Goal: Find specific page/section: Find specific page/section

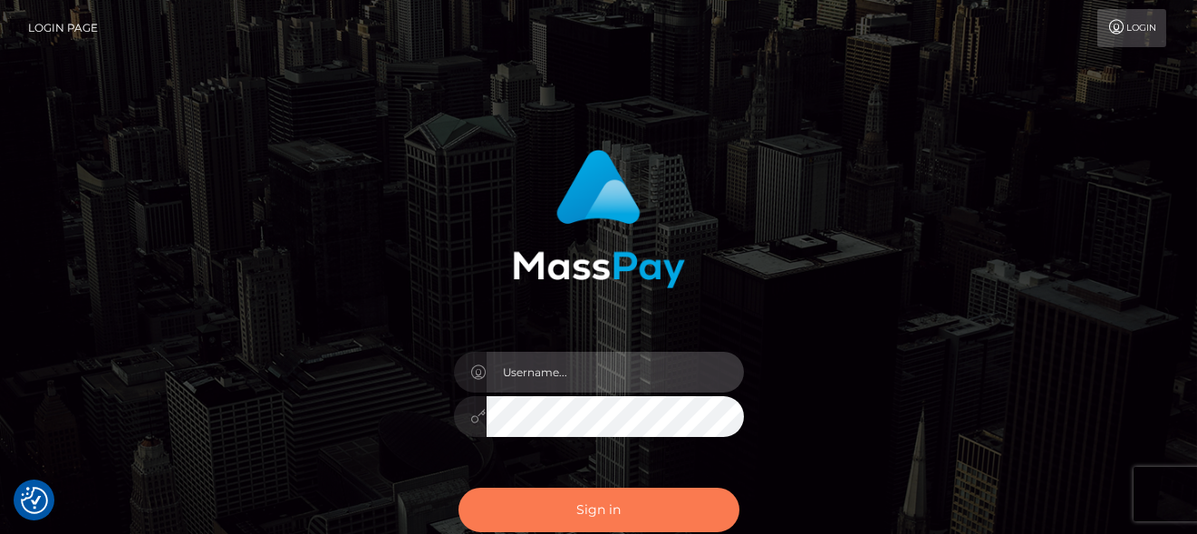
type input "denise"
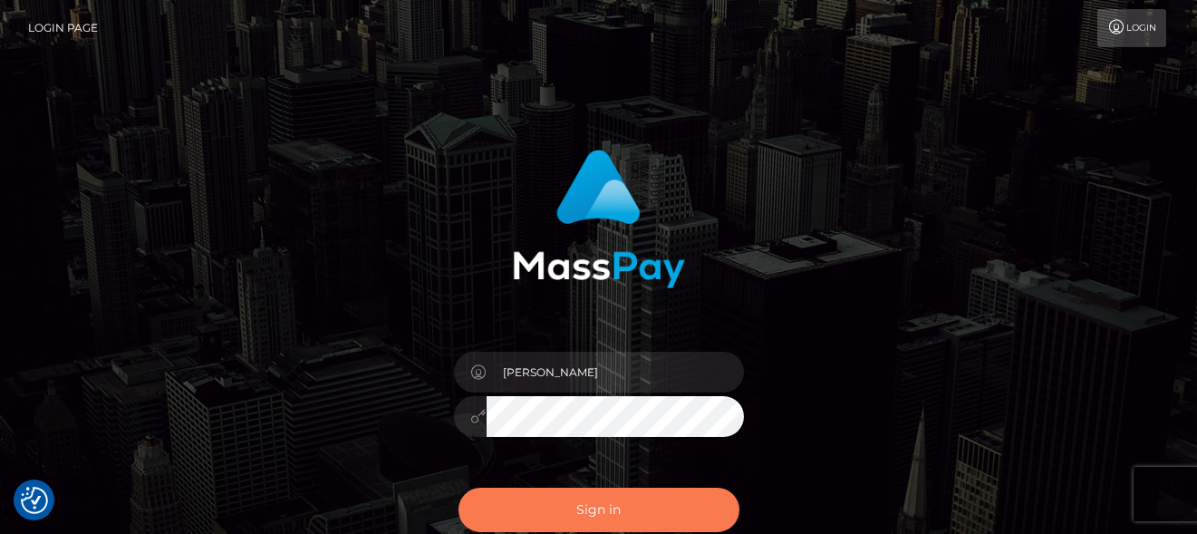
click at [512, 519] on button "Sign in" at bounding box center [599, 510] width 281 height 44
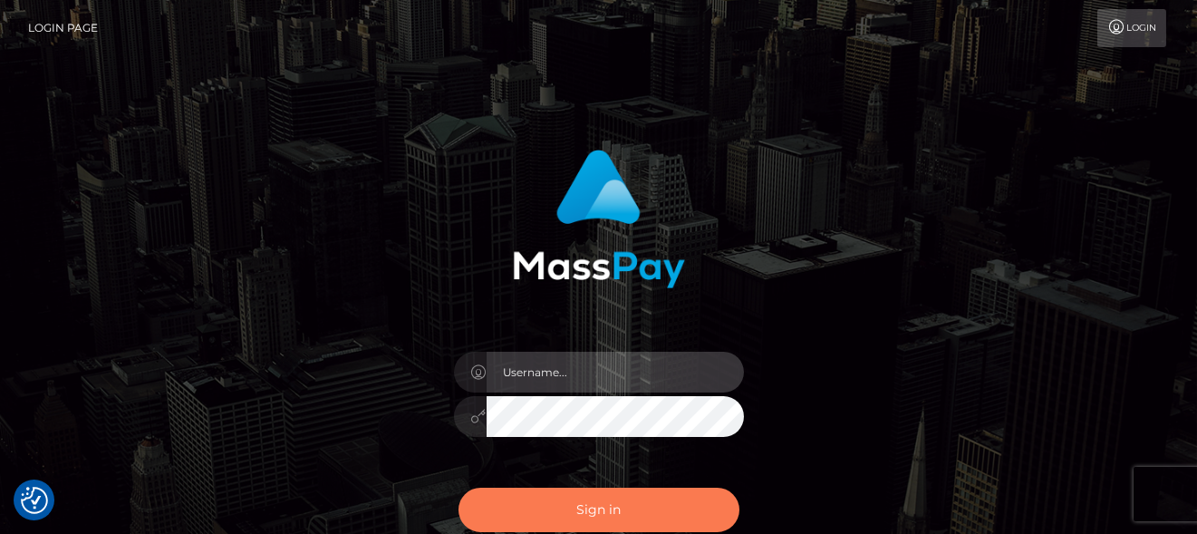
type input "denise"
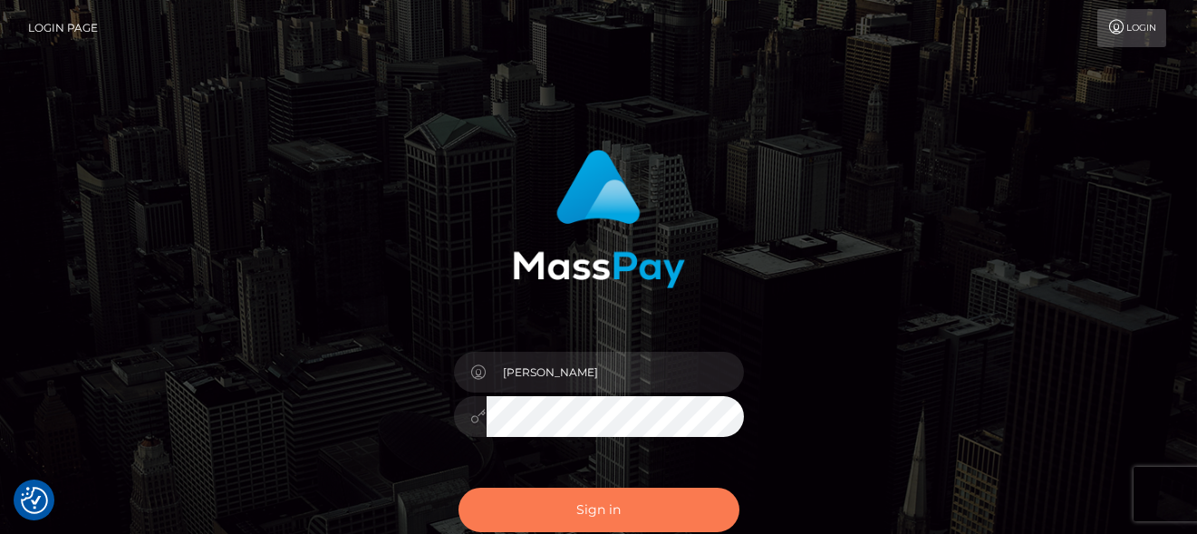
click at [543, 511] on button "Sign in" at bounding box center [599, 510] width 281 height 44
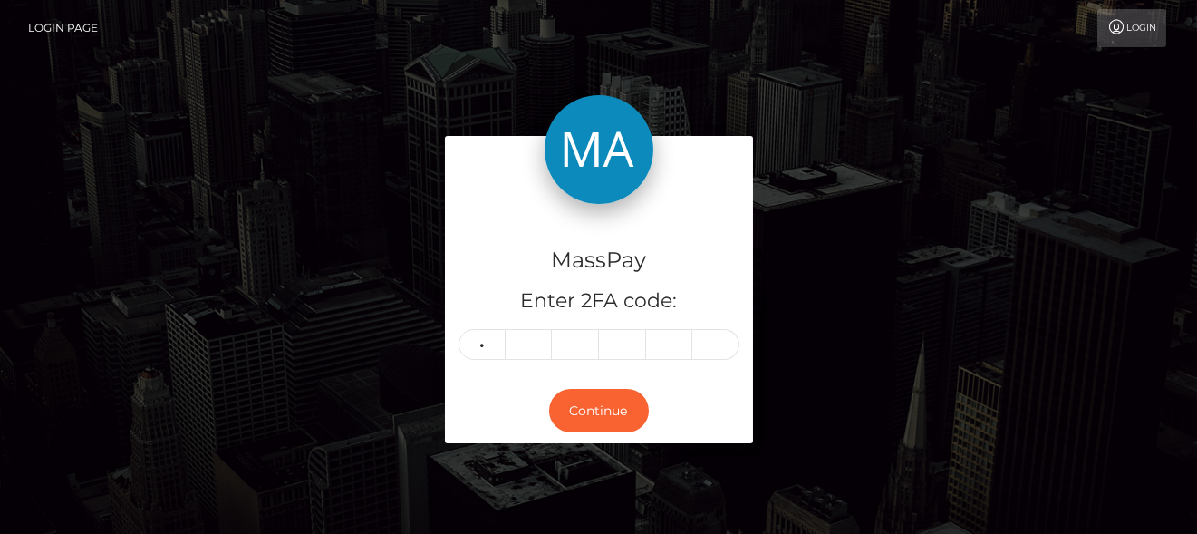
type input "4"
type input "8"
type input "2"
type input "4"
type input "5"
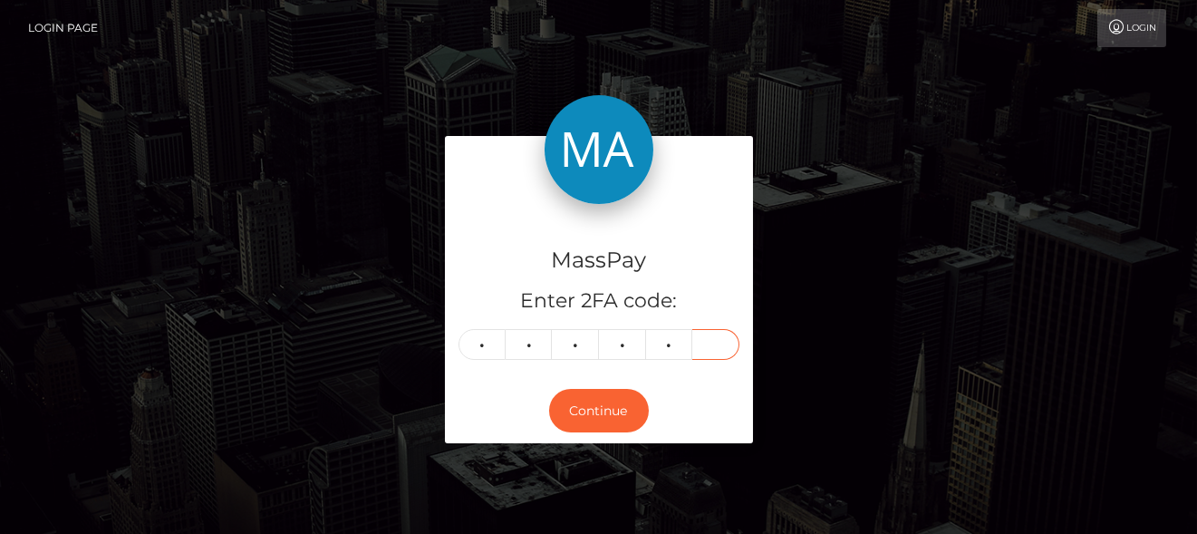
type input "3"
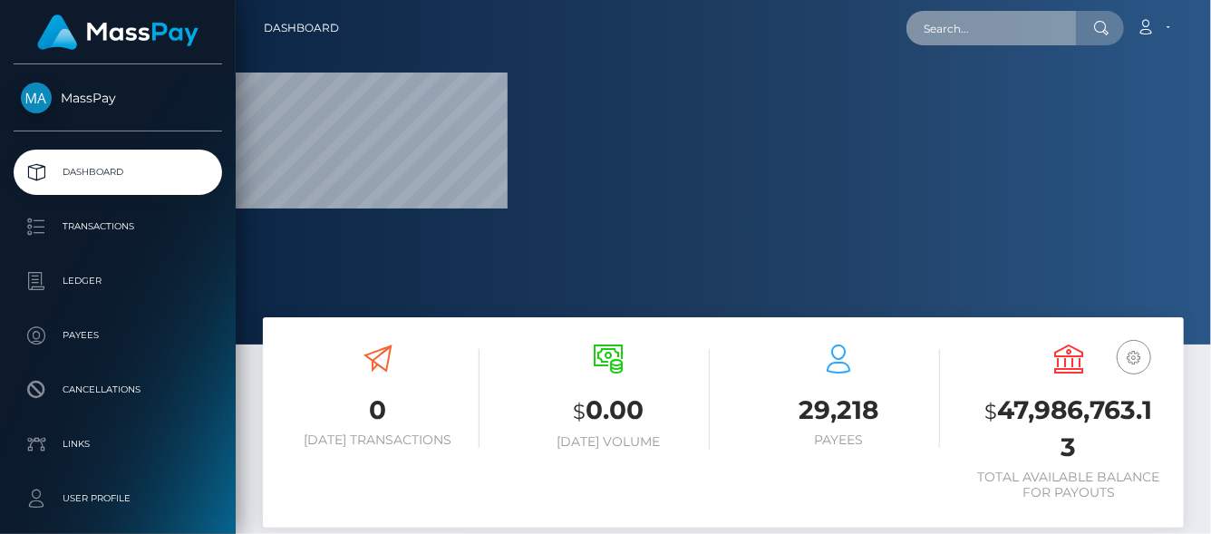
click at [963, 21] on input "text" at bounding box center [991, 28] width 170 height 34
paste input "httv1212@gmail.com"
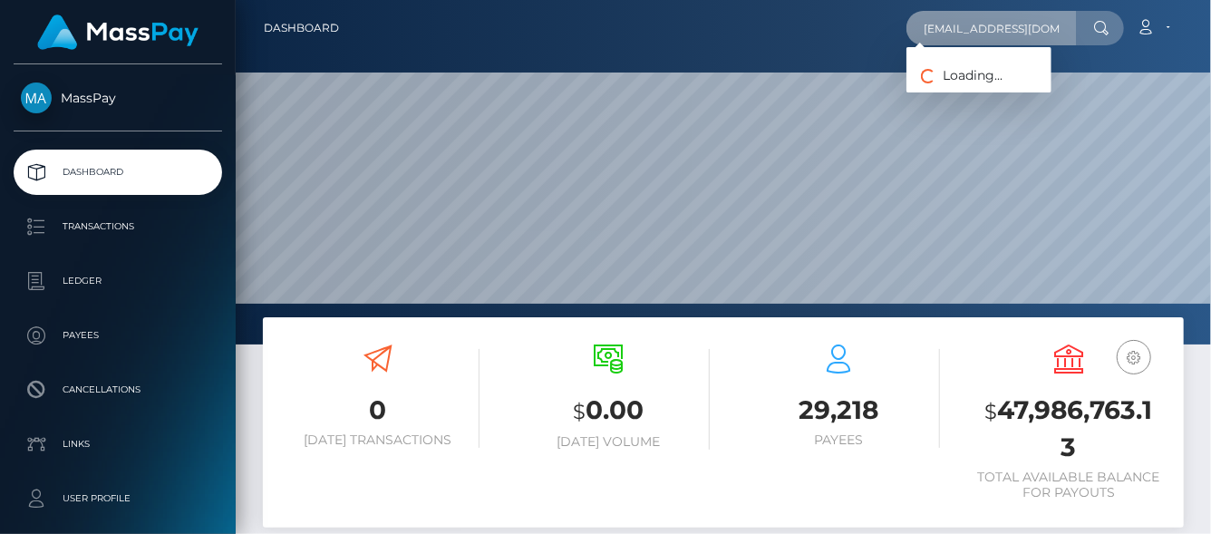
scroll to position [321, 289]
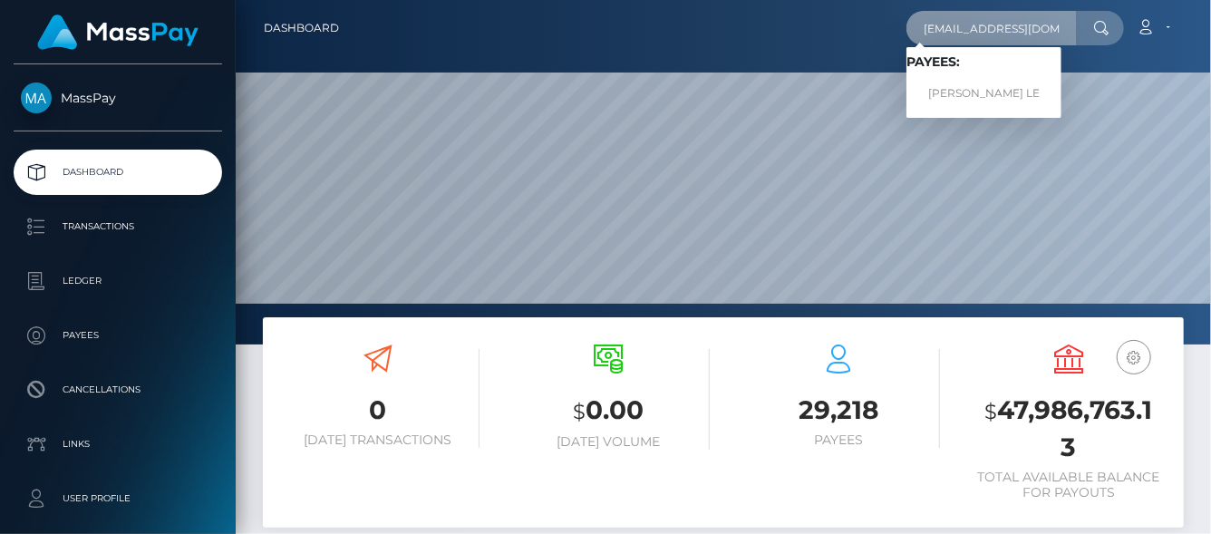
type input "httv1212@gmail.com"
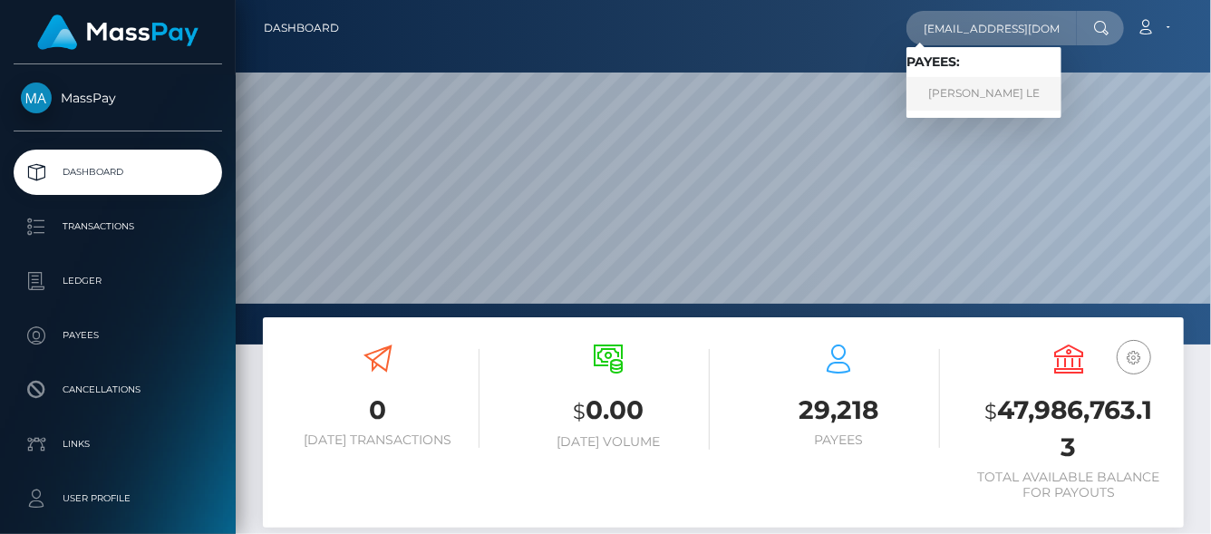
click at [952, 96] on link "HOA THI LE" at bounding box center [983, 94] width 155 height 34
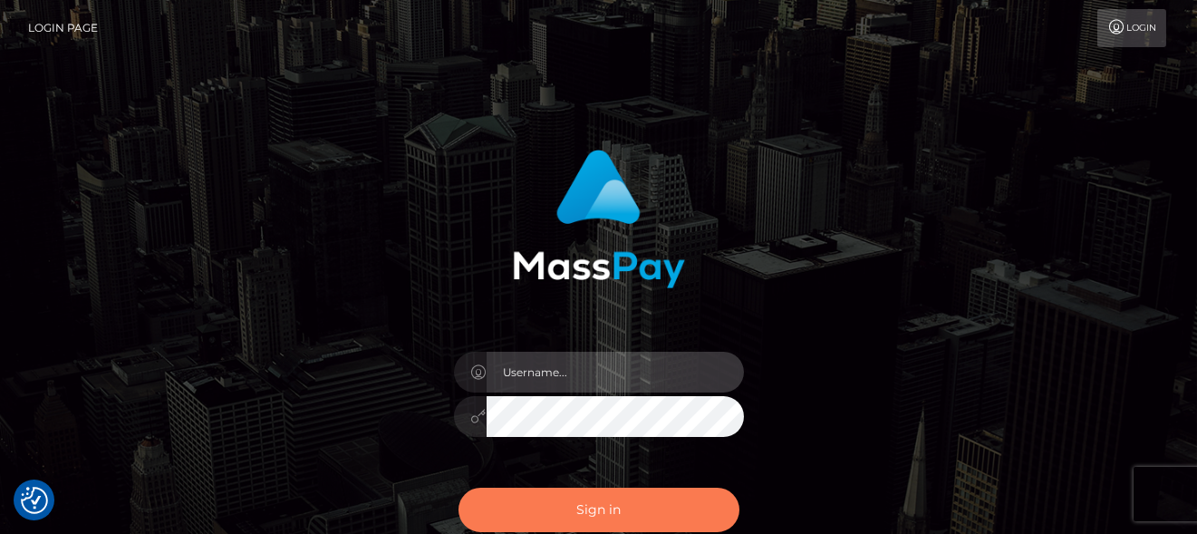
type input "denise"
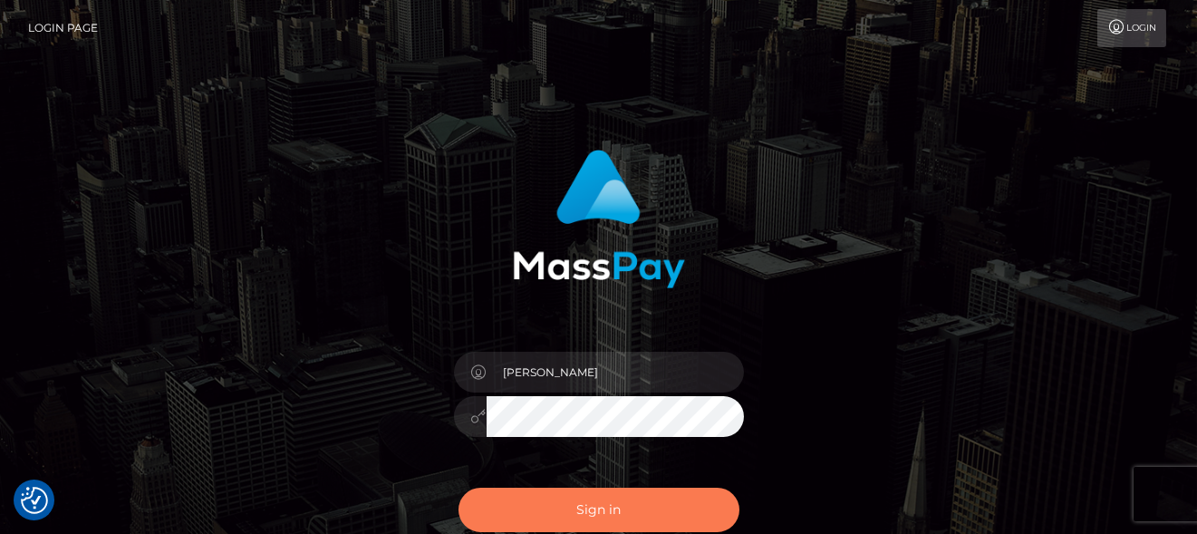
click at [508, 509] on button "Sign in" at bounding box center [599, 510] width 281 height 44
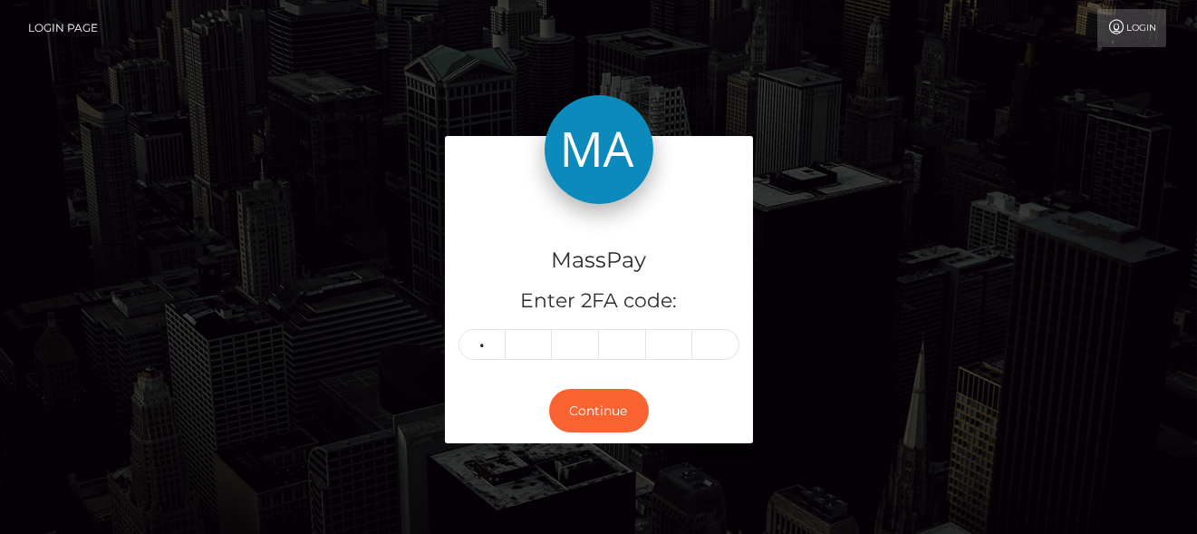
type input "9"
type input "2"
type input "1"
type input "5"
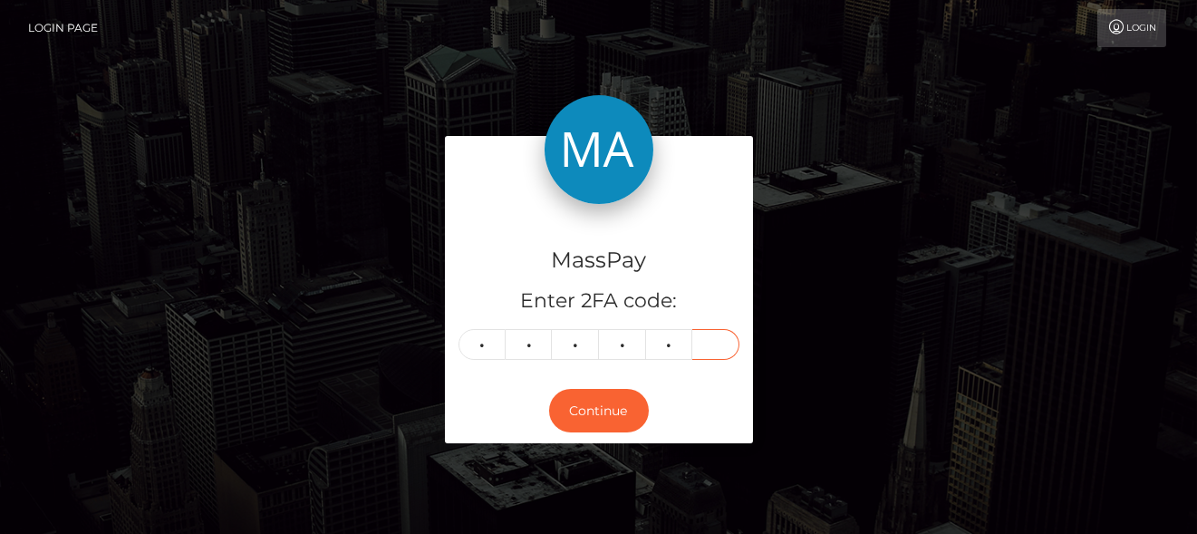
type input "0"
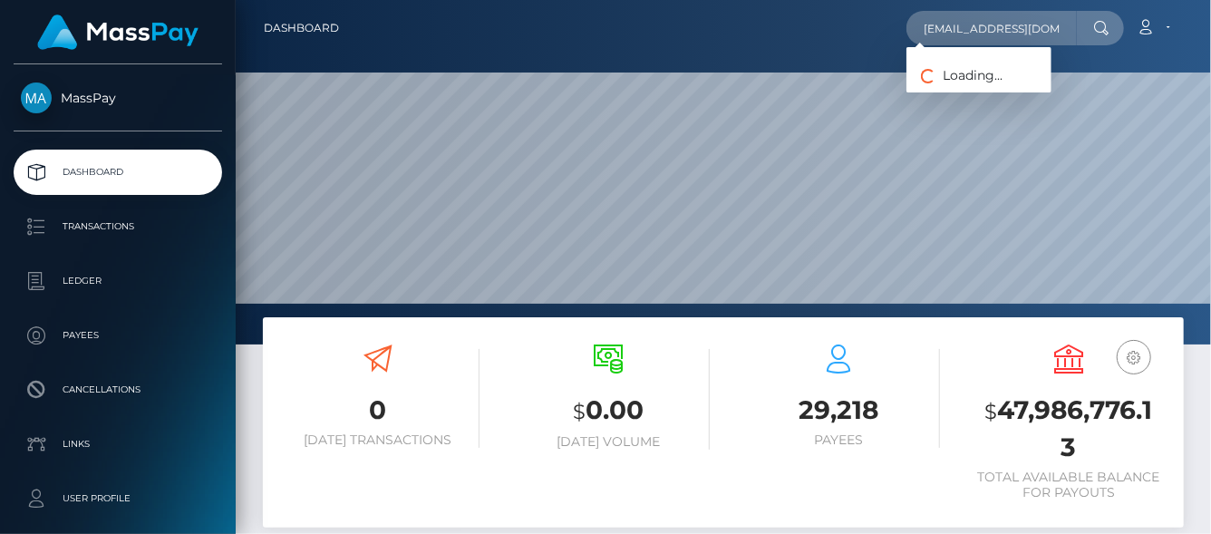
scroll to position [321, 289]
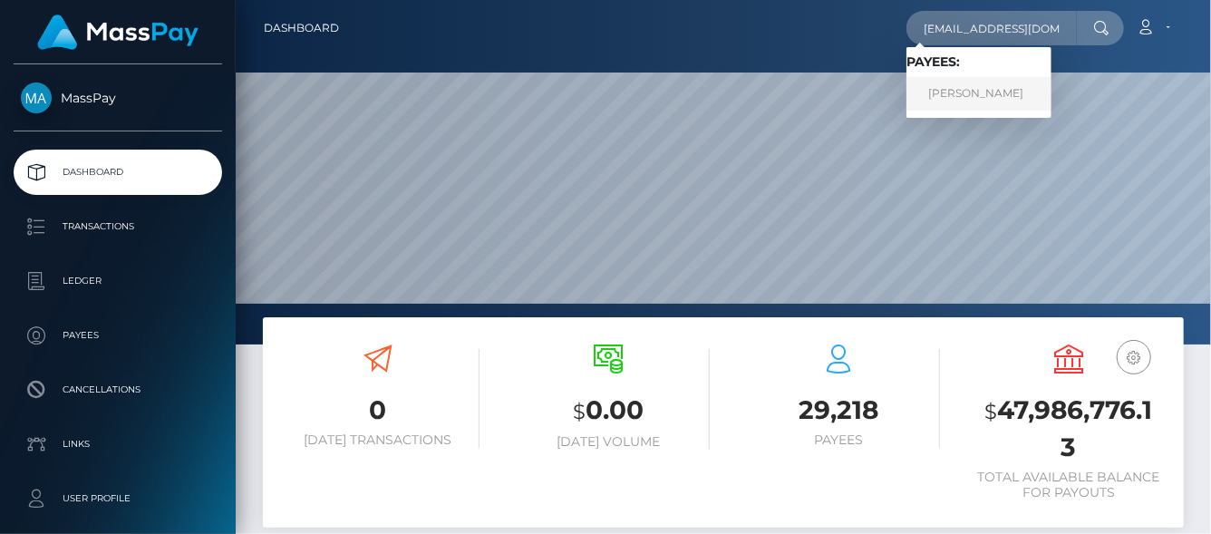
click at [961, 99] on link "[PERSON_NAME]" at bounding box center [978, 94] width 145 height 34
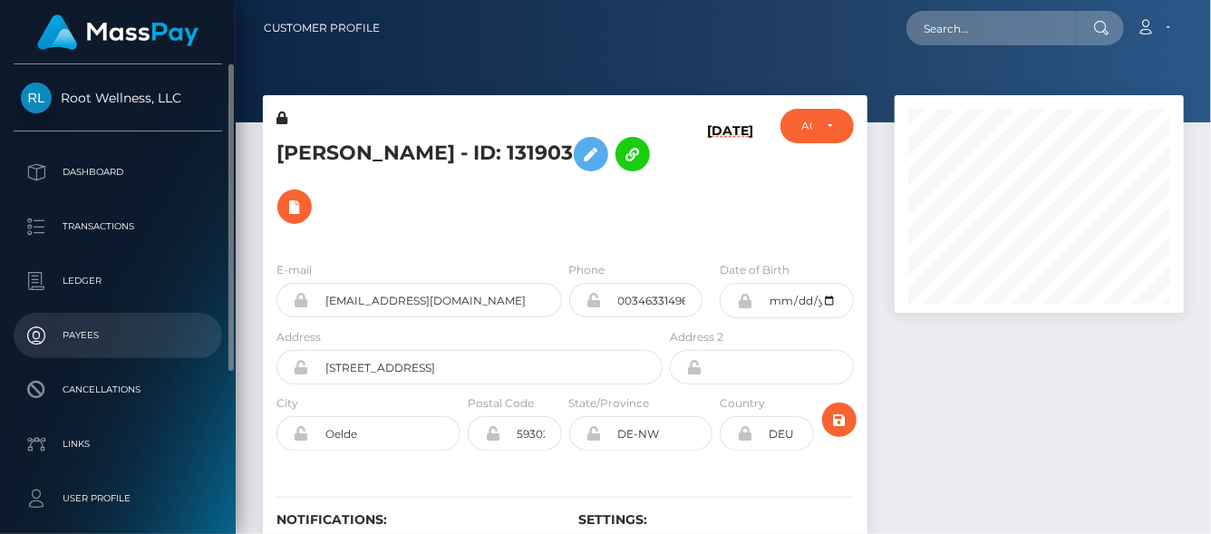
scroll to position [218, 289]
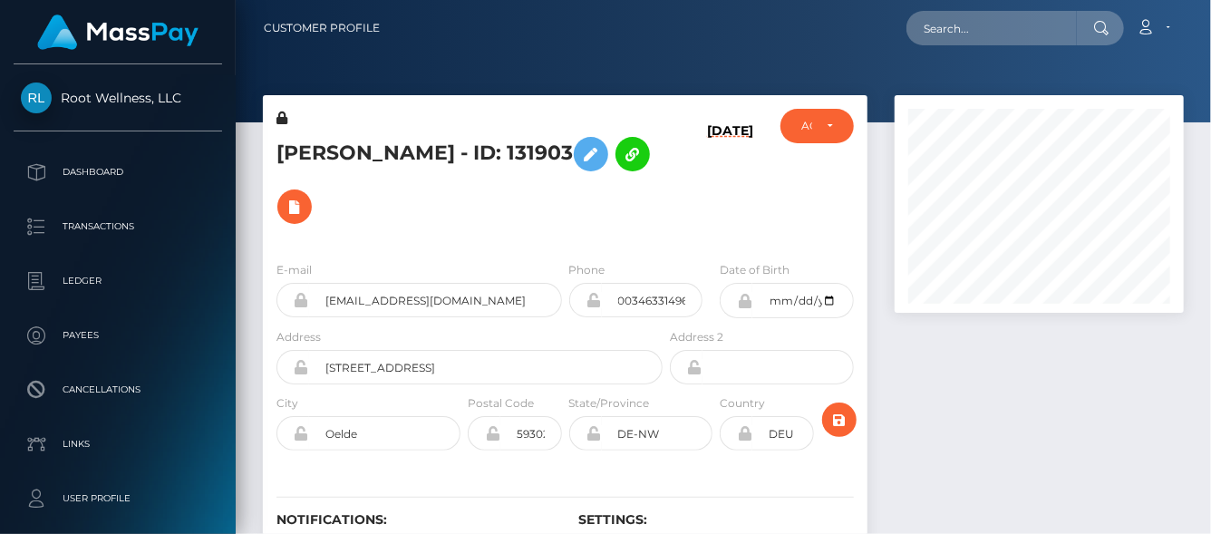
drag, startPoint x: 252, startPoint y: 151, endPoint x: 563, endPoint y: 160, distance: 311.0
click at [563, 160] on div "Sascha Gunther - ID: 131903 07/18/24 CLOSED ACTIVE City" at bounding box center [565, 354] width 632 height 519
copy div "Sascha Gunther - ID: 131903"
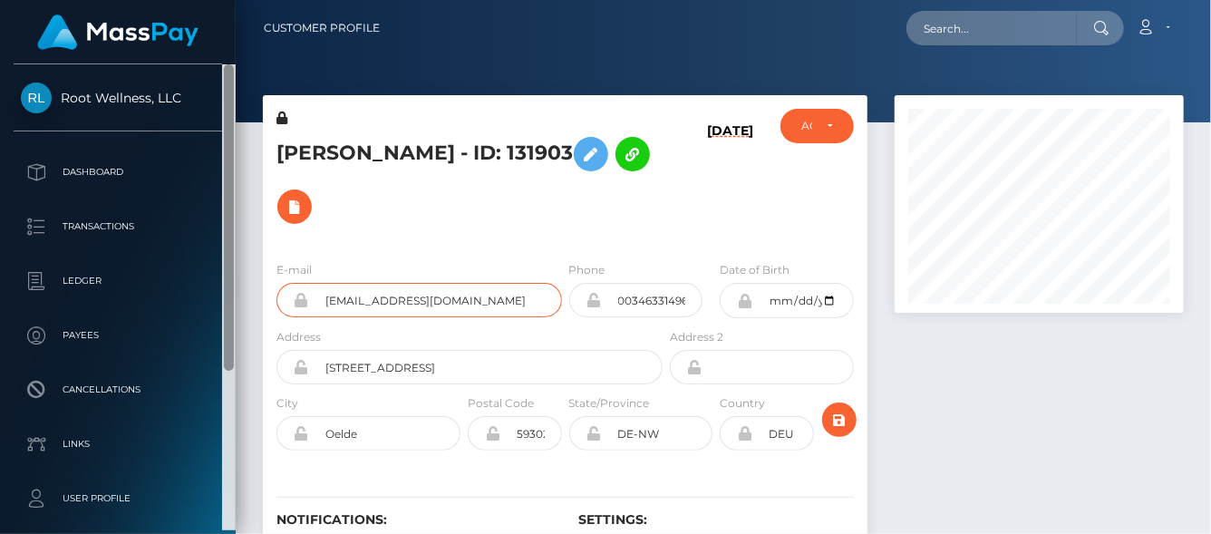
drag, startPoint x: 460, startPoint y: 298, endPoint x: 228, endPoint y: 271, distance: 232.7
click at [228, 271] on div "Root Wellness, LLC Dashboard Transactions Ledger Payees Cancellations" at bounding box center [605, 267] width 1211 height 534
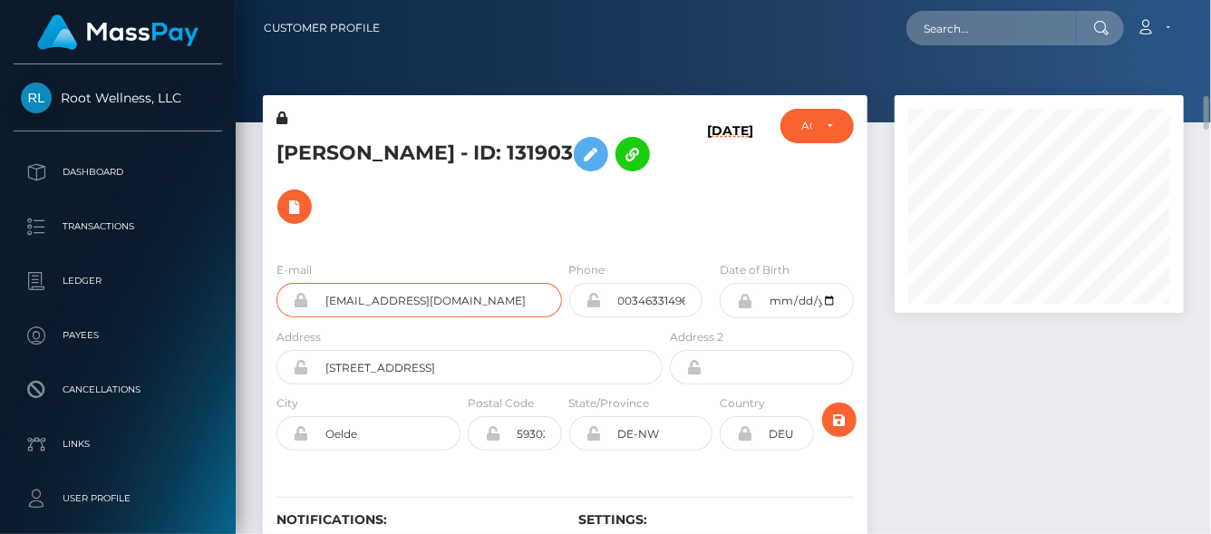
scroll to position [91, 0]
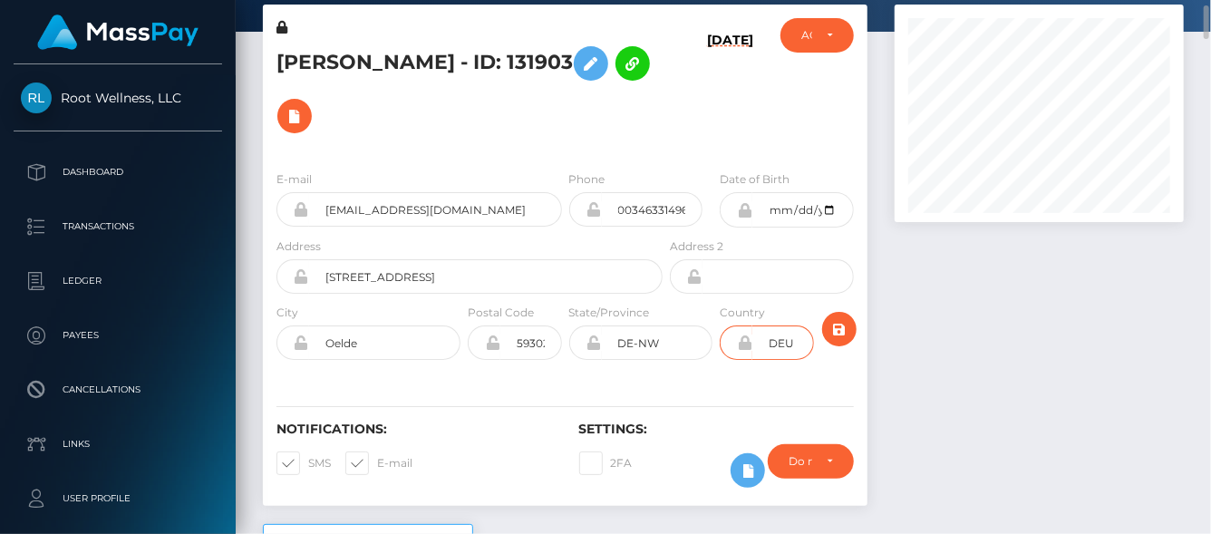
drag, startPoint x: 809, startPoint y: 340, endPoint x: 765, endPoint y: 340, distance: 43.5
click at [765, 340] on input "DEU" at bounding box center [782, 342] width 61 height 34
drag, startPoint x: 612, startPoint y: 205, endPoint x: 784, endPoint y: 206, distance: 172.2
click at [784, 206] on div "E-mail chupacoach@web.de Phone 0034633149636" at bounding box center [565, 203] width 605 height 67
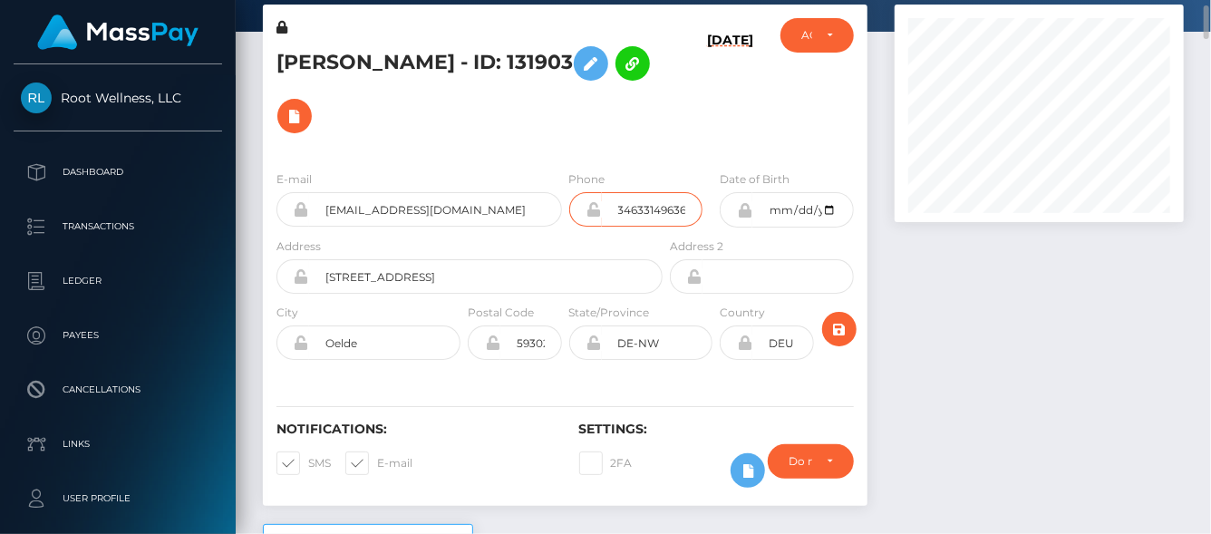
scroll to position [0, 0]
click at [962, 274] on div at bounding box center [1039, 264] width 316 height 519
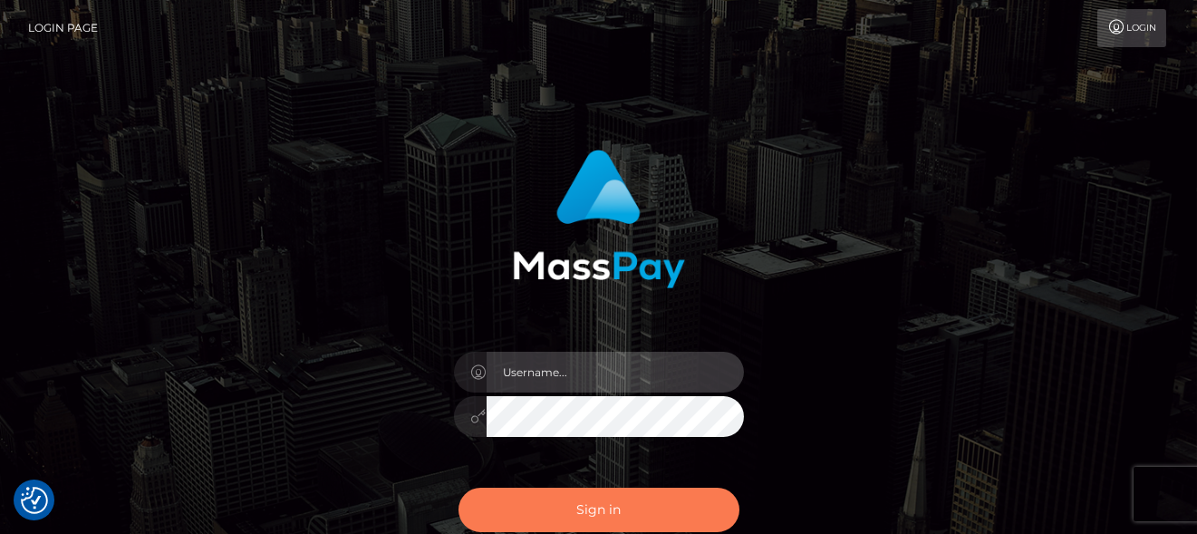
type input "denise"
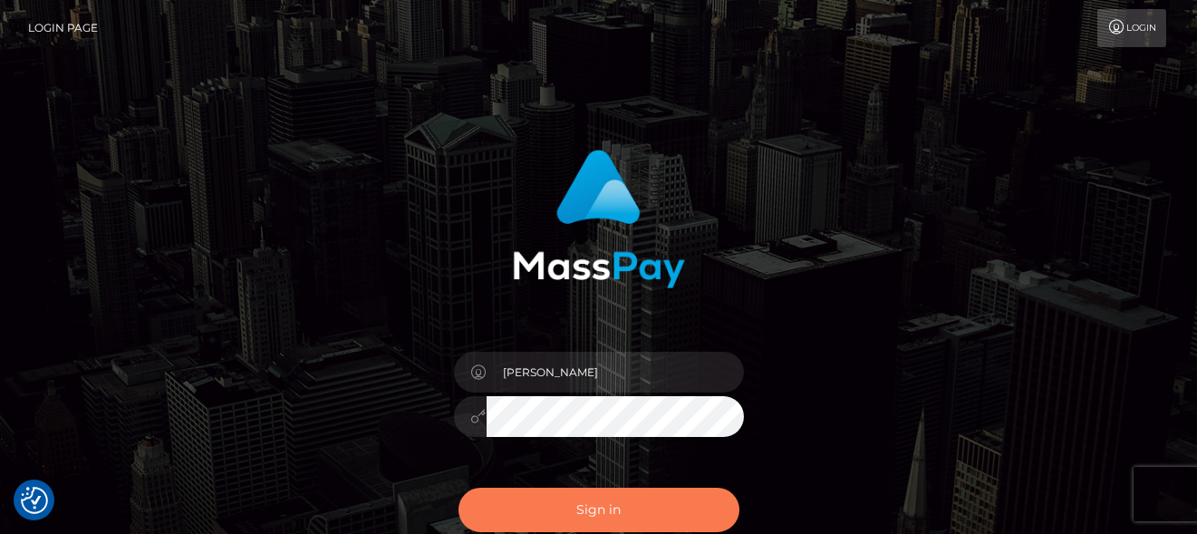
click at [640, 512] on button "Sign in" at bounding box center [599, 510] width 281 height 44
